Goal: Task Accomplishment & Management: Manage account settings

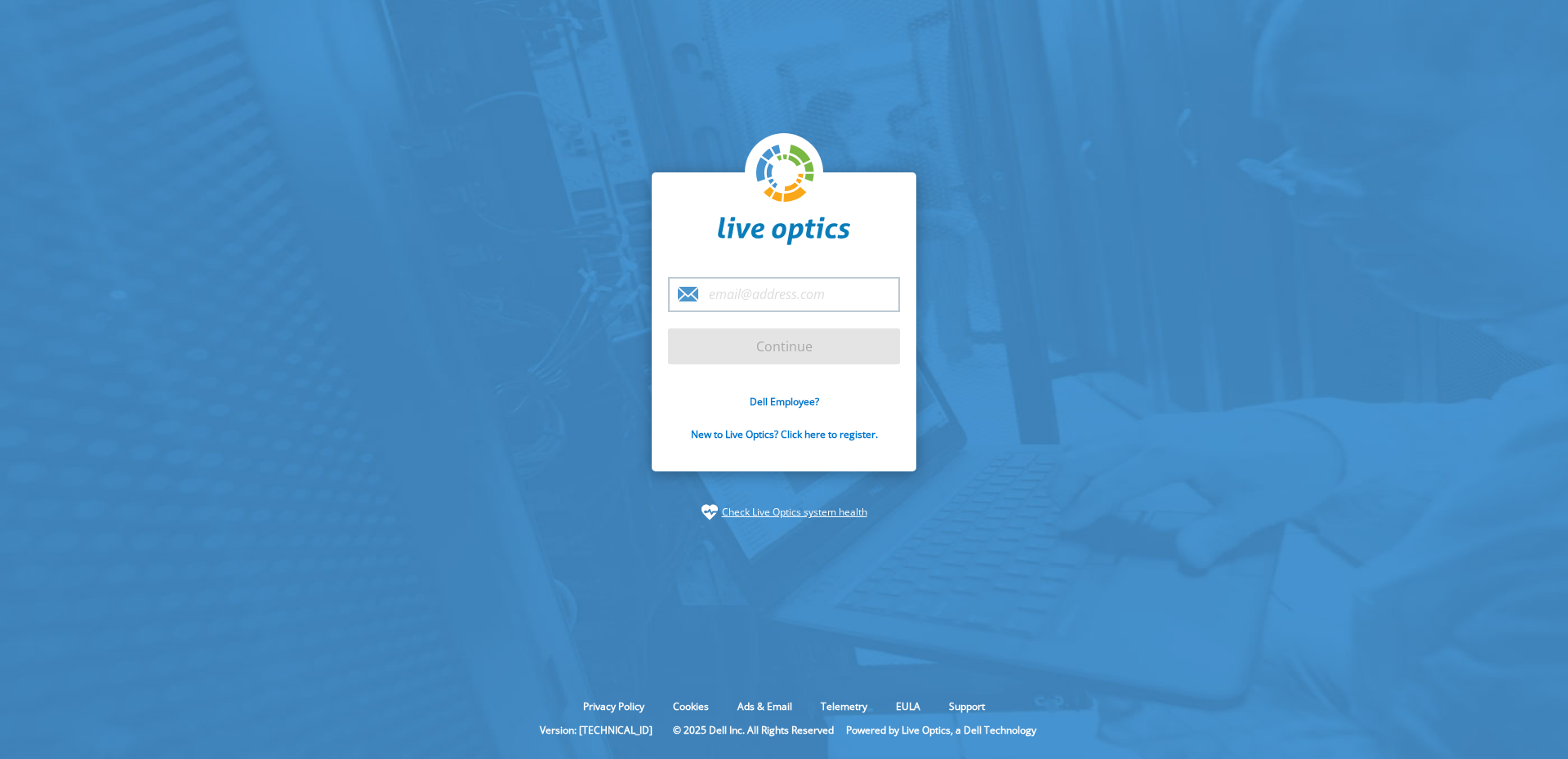
click at [777, 297] on input "email" at bounding box center [784, 295] width 232 height 35
type input "[PERSON_NAME][EMAIL_ADDRESS][PERSON_NAME][DOMAIN_NAME]"
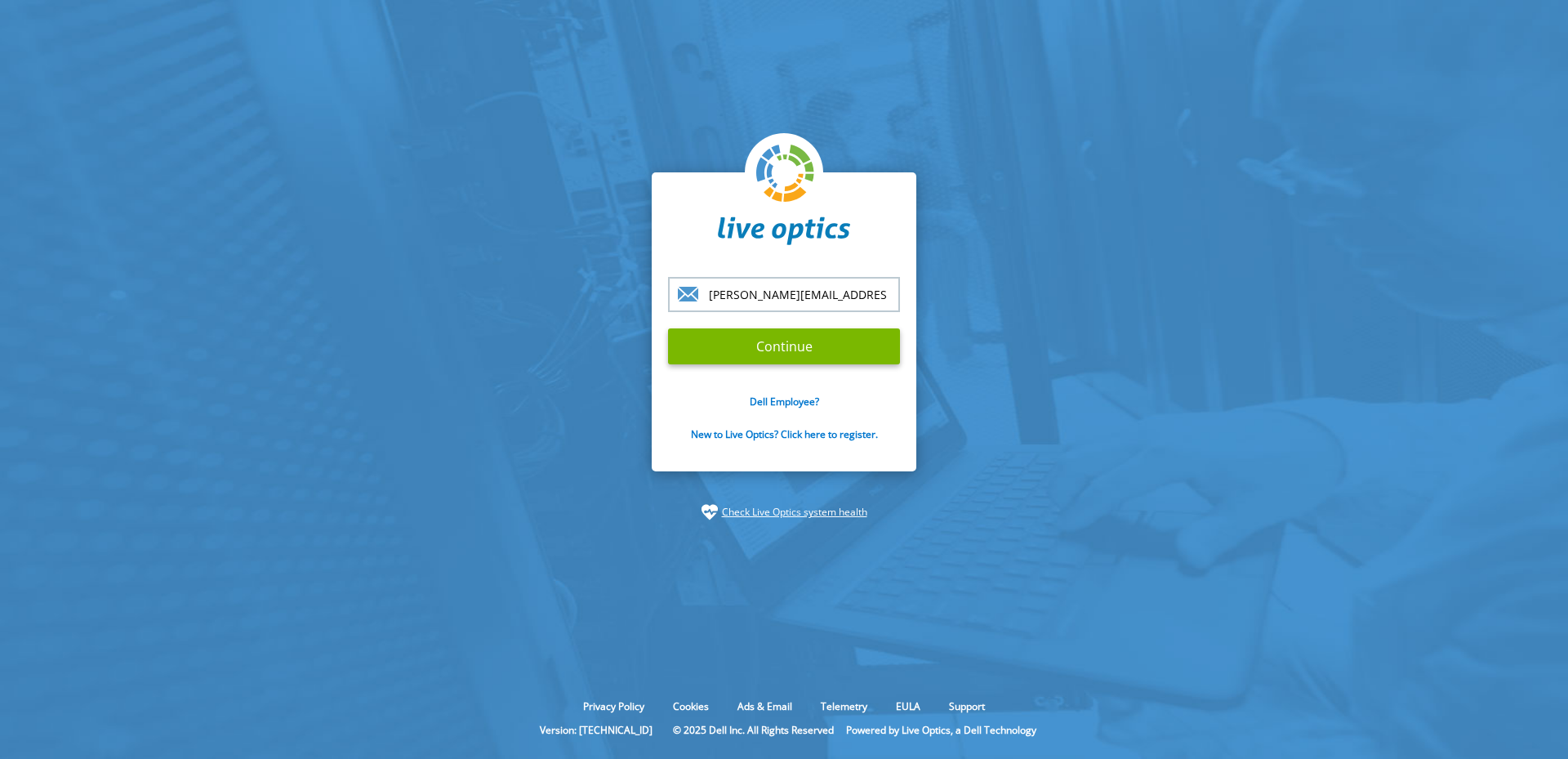
click at [804, 346] on input "Continue" at bounding box center [784, 346] width 232 height 36
click at [792, 346] on input "Continue" at bounding box center [784, 346] width 232 height 36
click at [769, 509] on link "Check Live Optics system health" at bounding box center [795, 512] width 145 height 17
click at [792, 341] on form "[PERSON_NAME][EMAIL_ADDRESS][PERSON_NAME][DOMAIN_NAME] Continue Dell Employee? …" at bounding box center [784, 369] width 232 height 183
click at [895, 300] on input "[PERSON_NAME][EMAIL_ADDRESS][PERSON_NAME][DOMAIN_NAME]" at bounding box center [784, 295] width 232 height 35
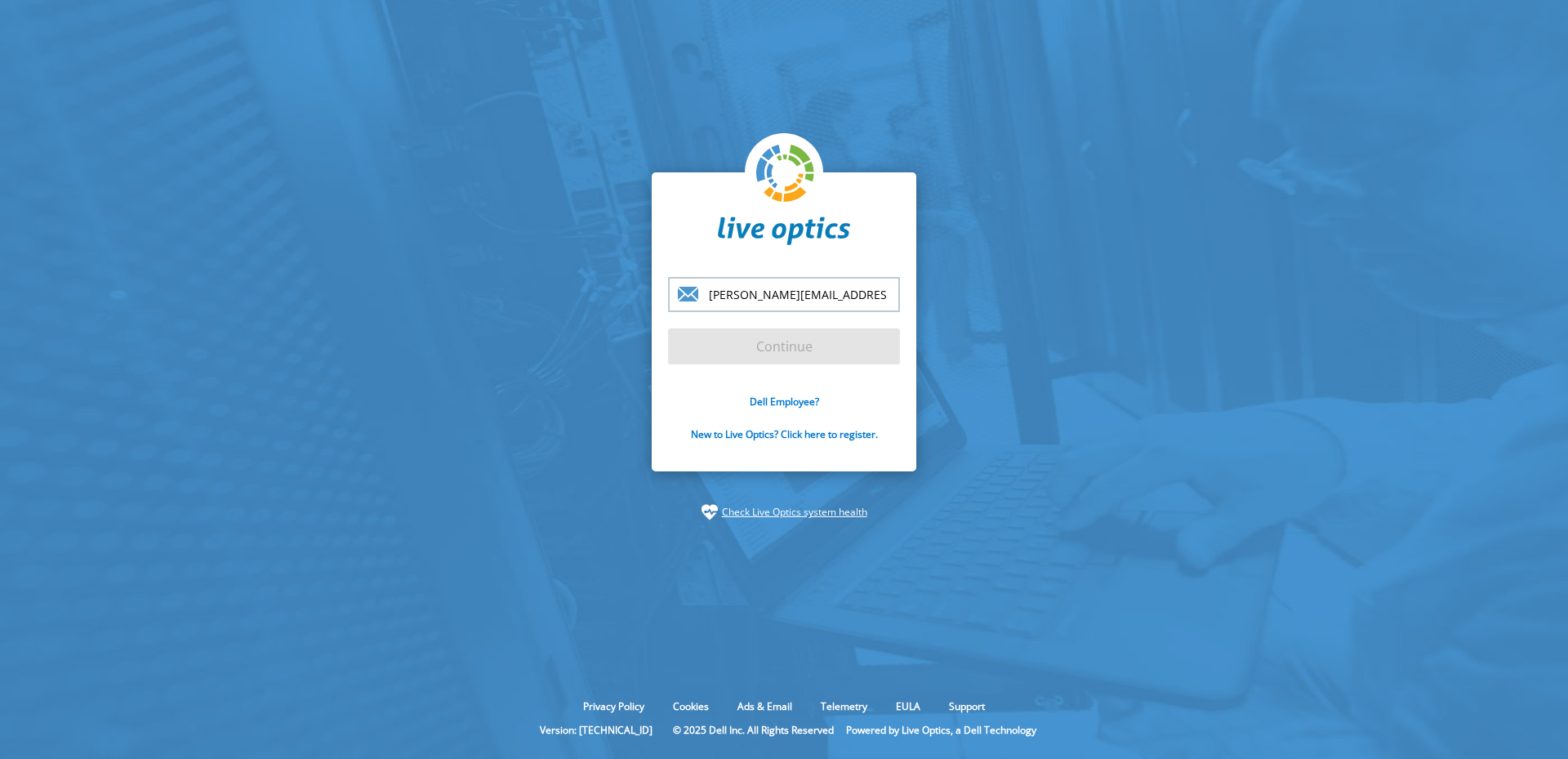
click at [720, 334] on form "[PERSON_NAME][EMAIL_ADDRESS][PERSON_NAME][DOMAIN_NAME] Continue Dell Employee? …" at bounding box center [784, 369] width 232 height 183
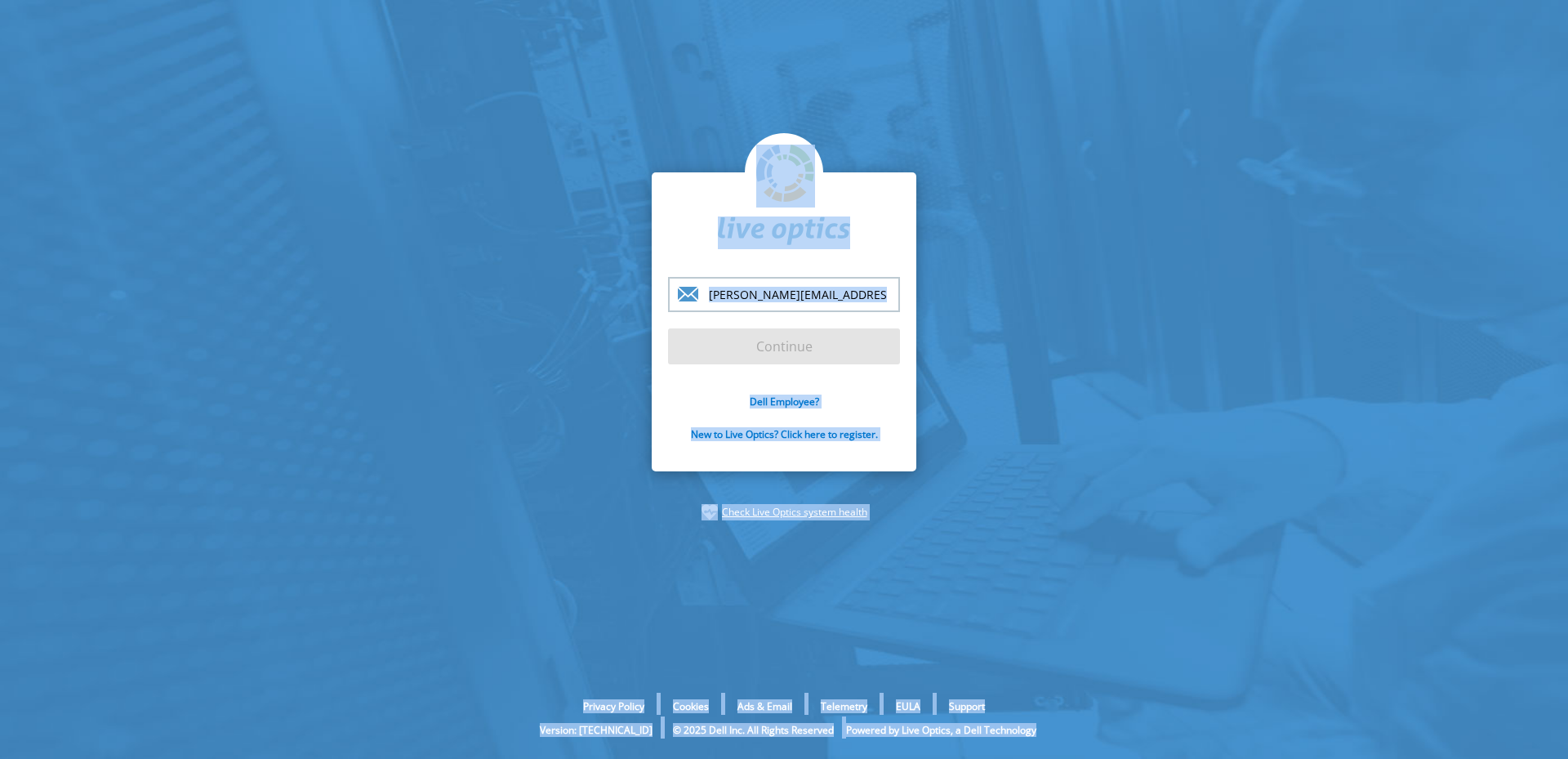
click at [1020, 201] on section "[PERSON_NAME][EMAIL_ADDRESS][PERSON_NAME][DOMAIN_NAME] Continue Dell Employee? …" at bounding box center [784, 346] width 1568 height 693
